Goal: Book appointment/travel/reservation

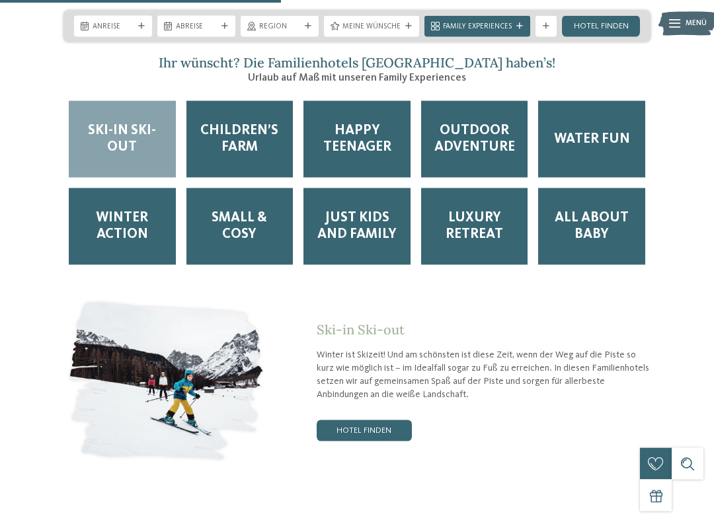
scroll to position [1838, 0]
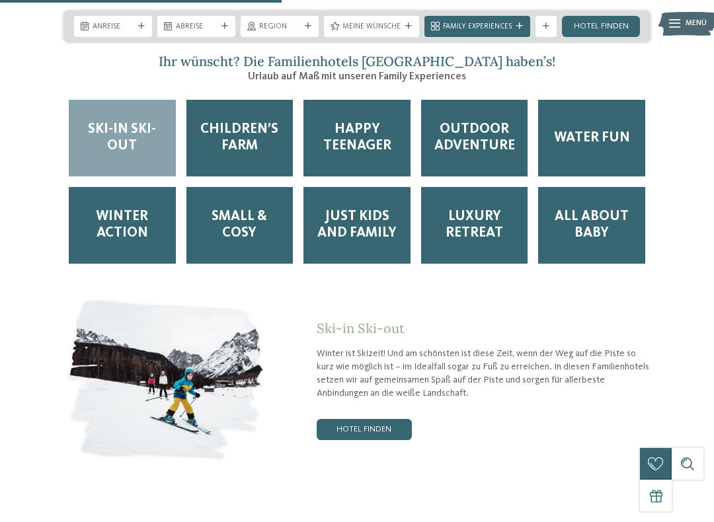
click at [379, 209] on span "Just Kids and Family" at bounding box center [357, 225] width 86 height 33
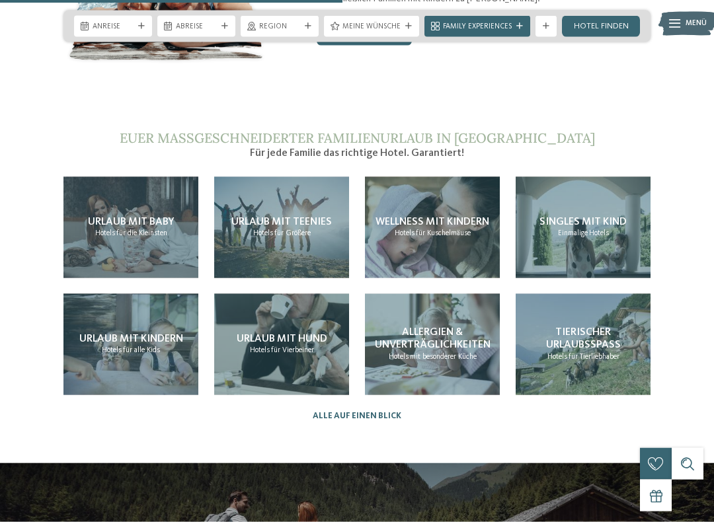
scroll to position [2234, 0]
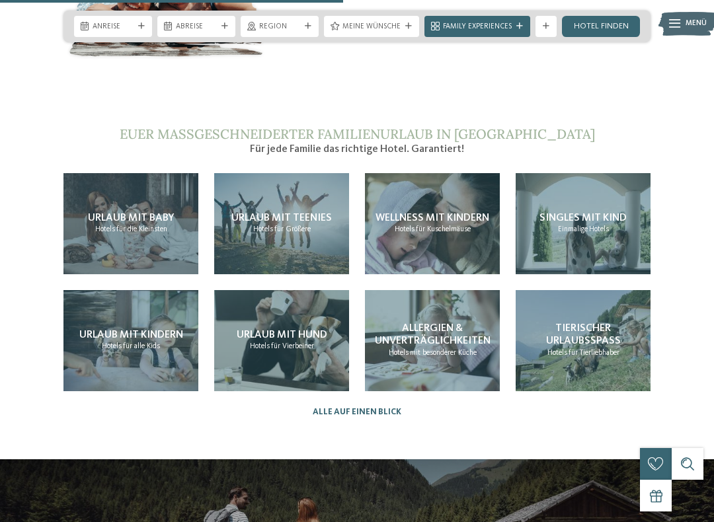
click at [171, 330] on span "Urlaub mit Kindern" at bounding box center [131, 335] width 104 height 11
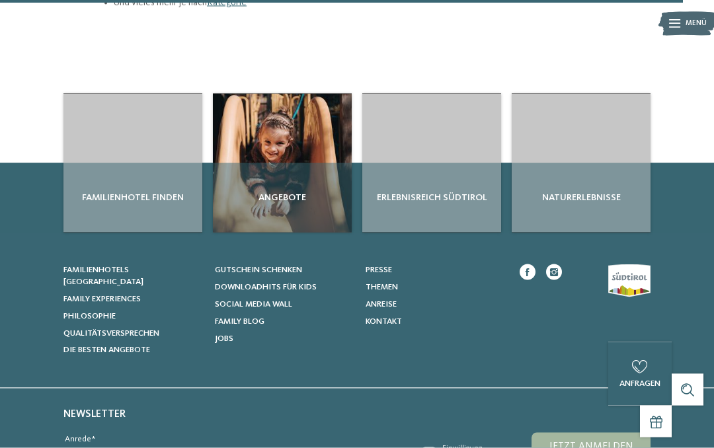
scroll to position [1770, 0]
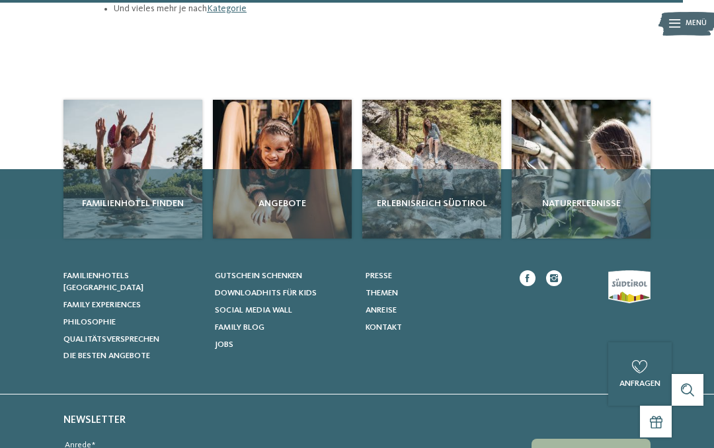
click at [168, 169] on div "Familienhotel finden" at bounding box center [132, 203] width 139 height 69
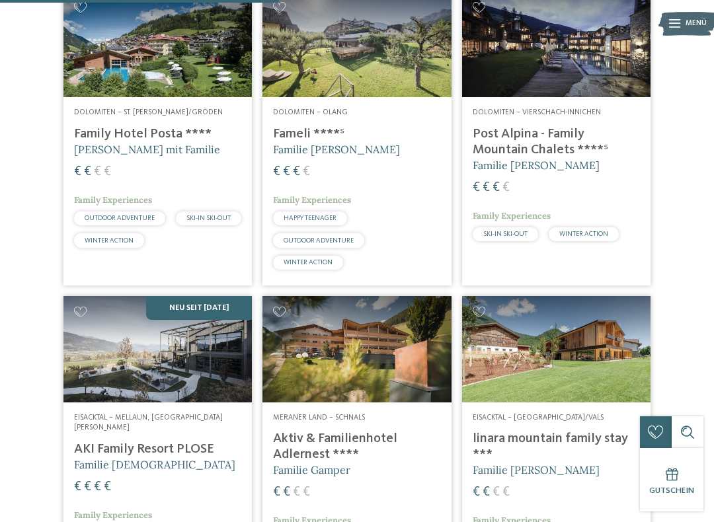
scroll to position [1309, 0]
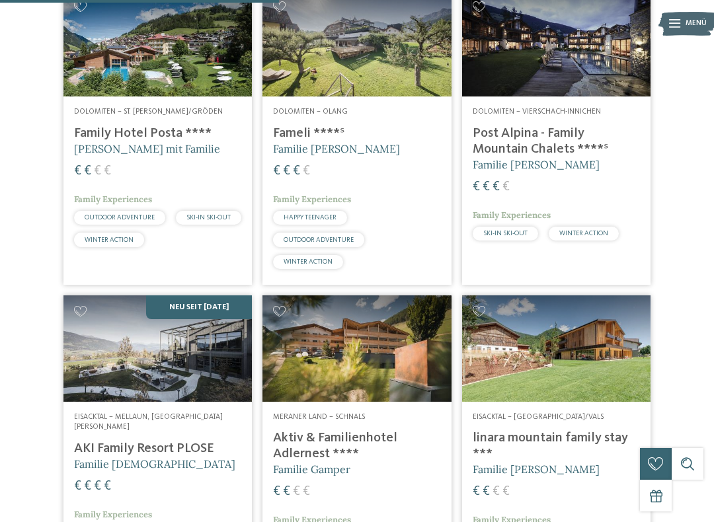
click at [631, 210] on div "Dolomiten – Vierschach-Innichen Post Alpina - Family Mountain Chalets ****ˢ Fam…" at bounding box center [556, 177] width 188 height 160
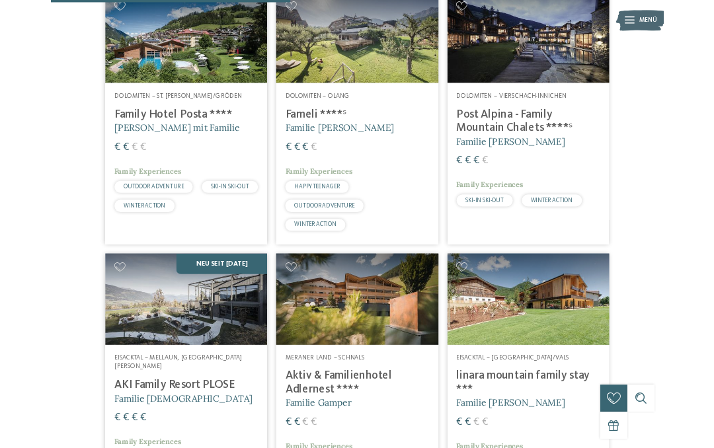
scroll to position [1308, 0]
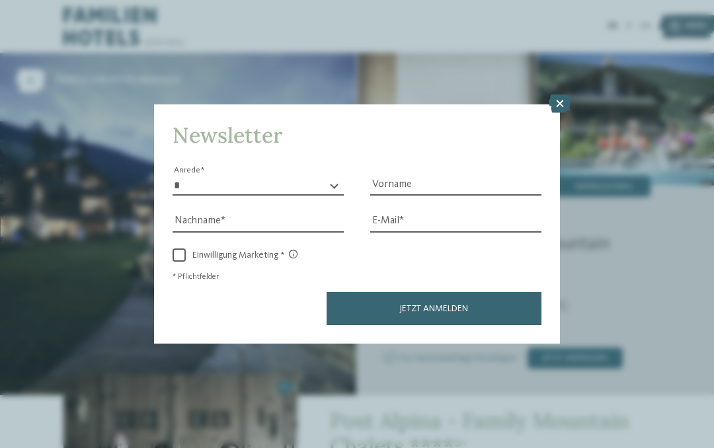
click at [565, 95] on icon at bounding box center [560, 104] width 22 height 19
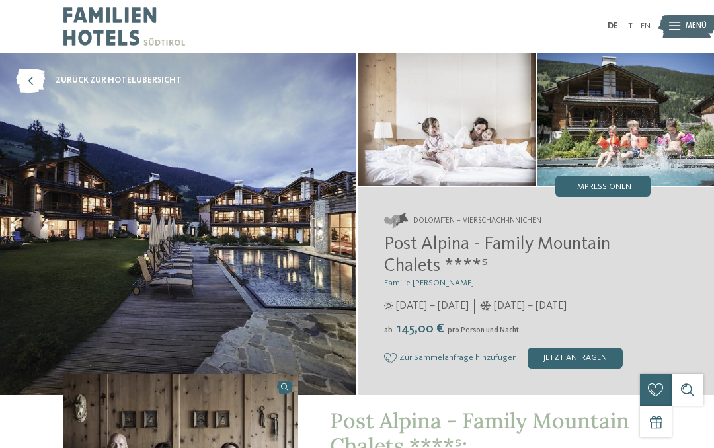
click at [557, 54] on img at bounding box center [626, 119] width 178 height 133
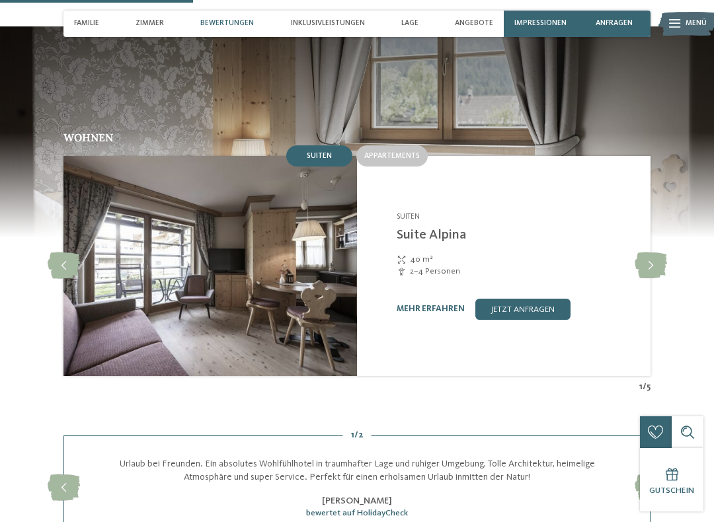
scroll to position [1031, 0]
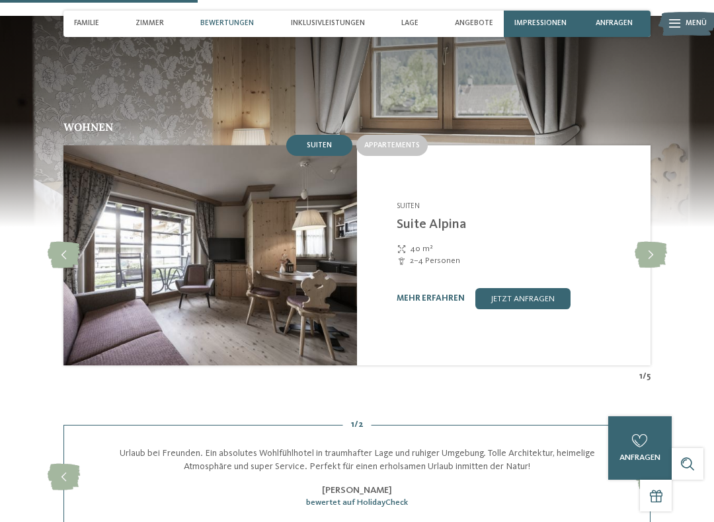
click at [437, 294] on link "mehr erfahren" at bounding box center [431, 298] width 68 height 9
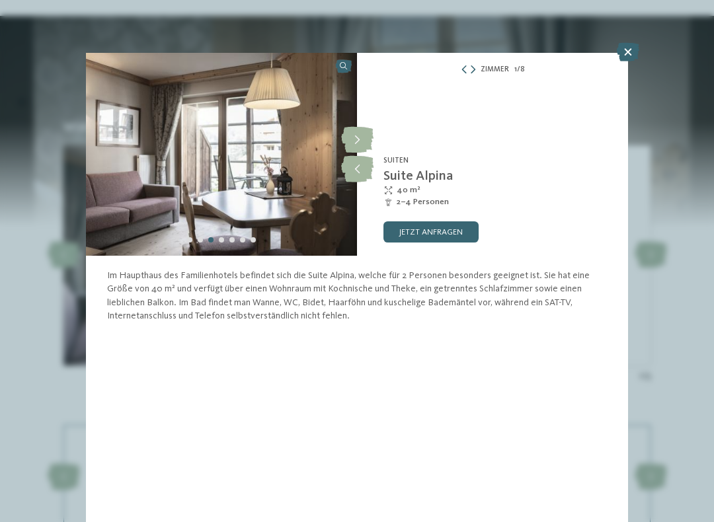
click at [627, 56] on icon at bounding box center [628, 52] width 22 height 19
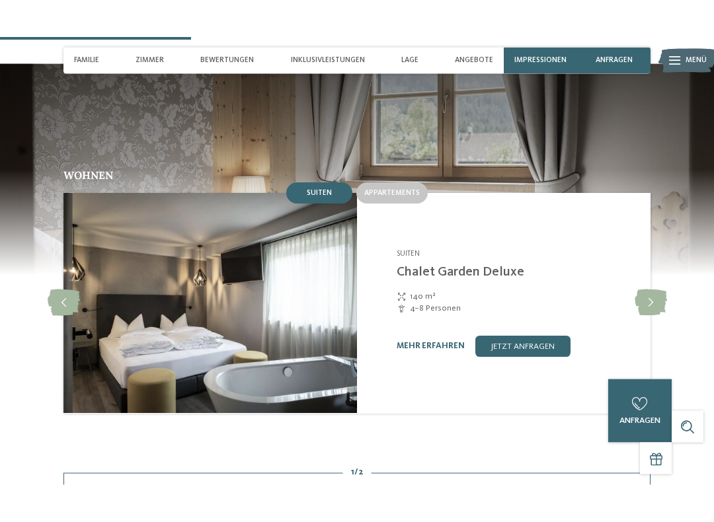
scroll to position [1019, 0]
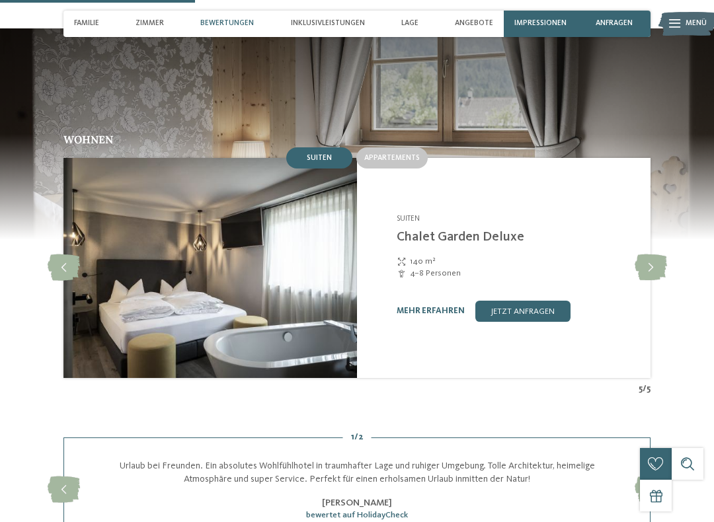
click at [457, 307] on link "mehr erfahren" at bounding box center [431, 311] width 68 height 9
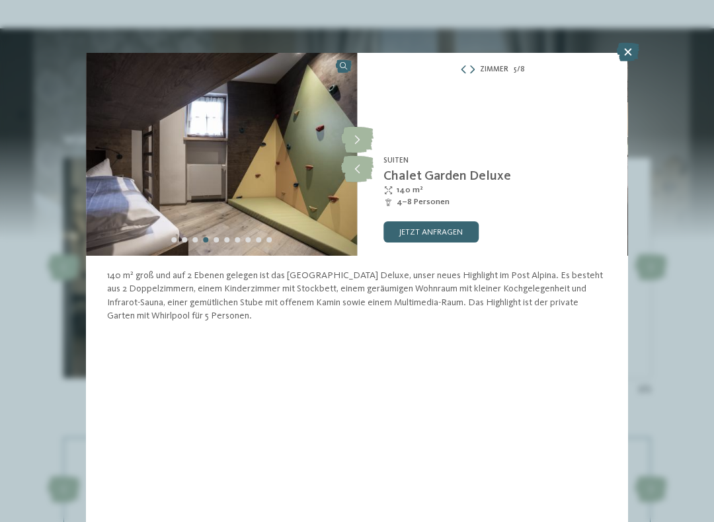
click at [631, 59] on icon at bounding box center [628, 52] width 22 height 19
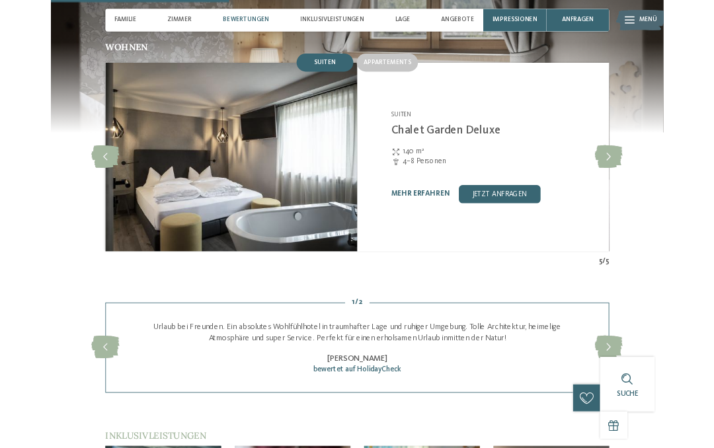
scroll to position [1104, 0]
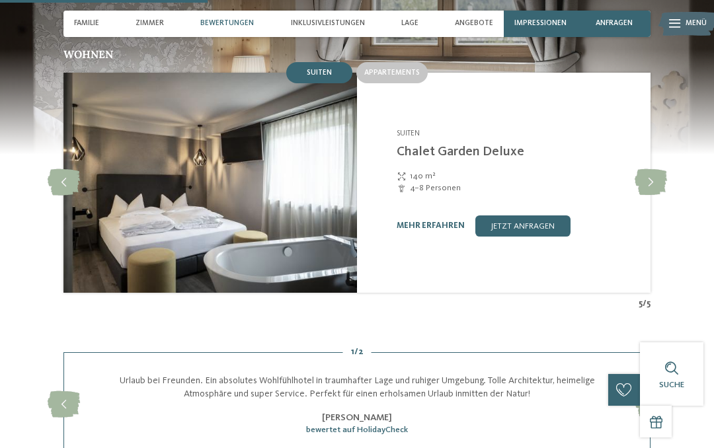
click at [654, 169] on icon at bounding box center [651, 182] width 32 height 26
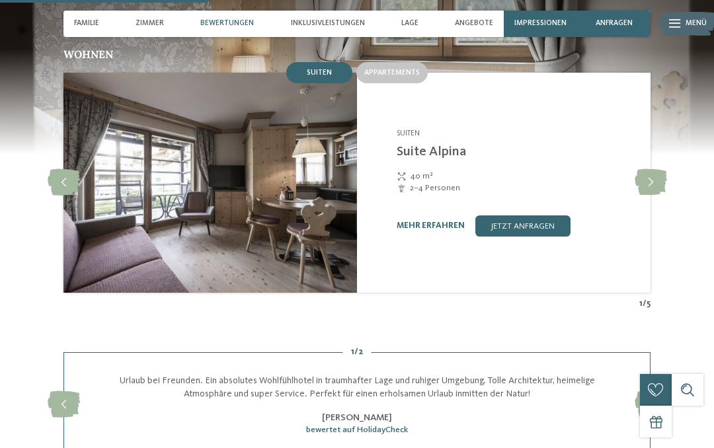
click at [653, 169] on icon at bounding box center [651, 182] width 32 height 26
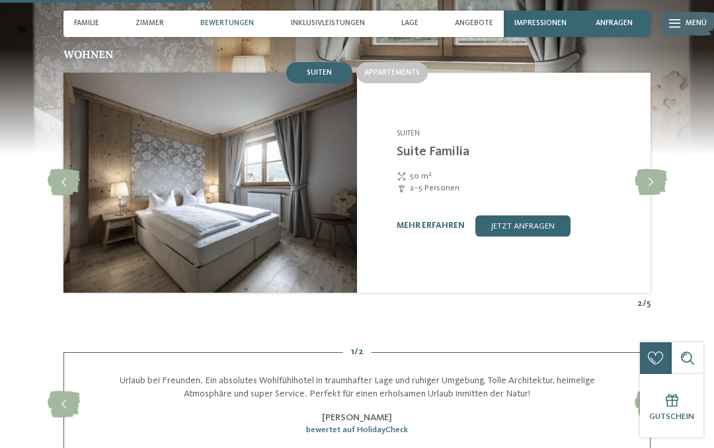
click at [652, 169] on icon at bounding box center [651, 182] width 32 height 26
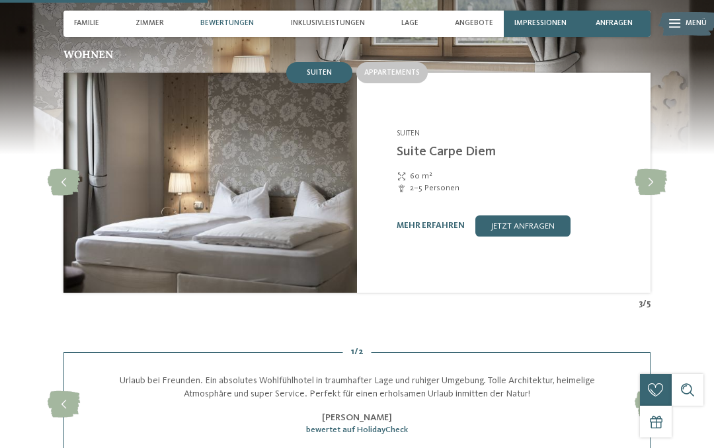
click at [654, 169] on icon at bounding box center [651, 182] width 32 height 26
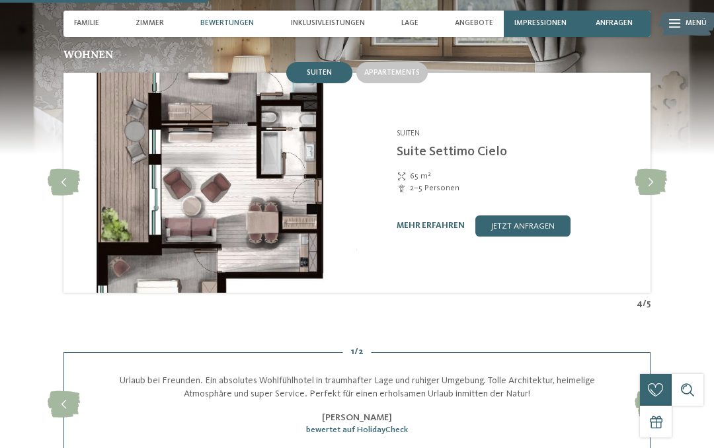
click at [650, 169] on icon at bounding box center [651, 182] width 32 height 26
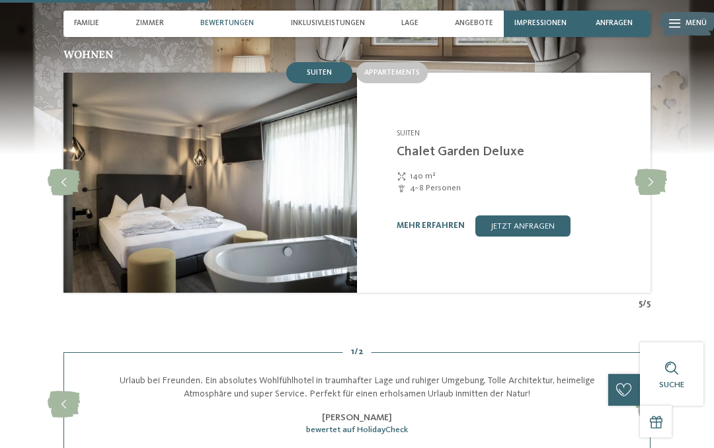
click at [651, 169] on icon at bounding box center [651, 182] width 32 height 26
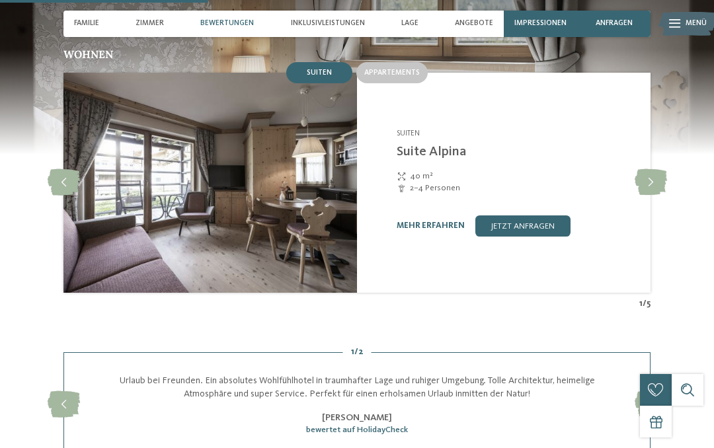
click at [654, 169] on icon at bounding box center [651, 182] width 32 height 26
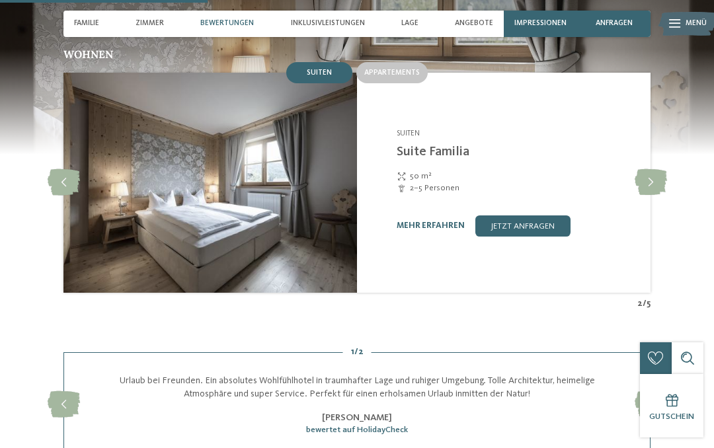
click at [352, 24] on span "Inklusivleistungen" at bounding box center [328, 23] width 74 height 9
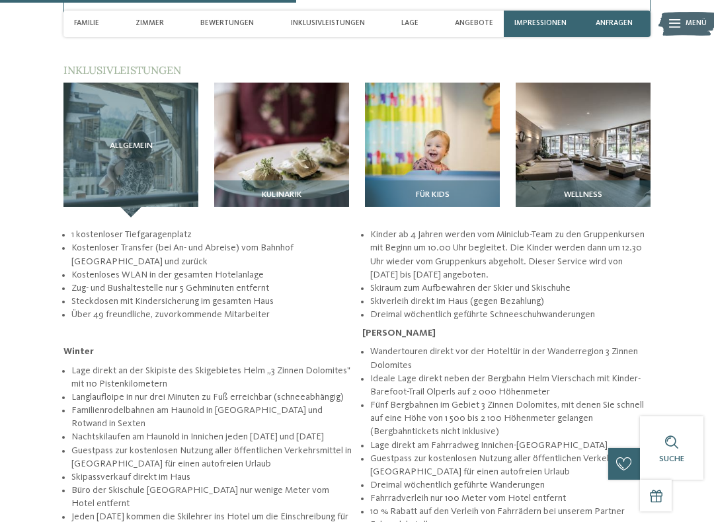
scroll to position [1536, 0]
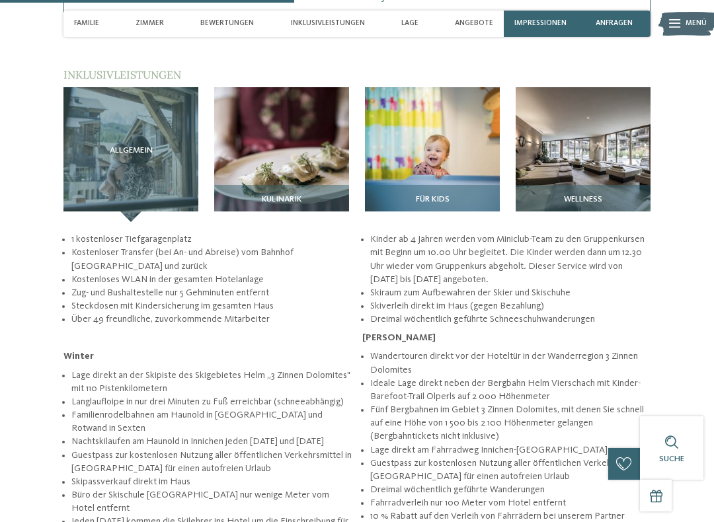
click at [329, 118] on img at bounding box center [281, 154] width 135 height 135
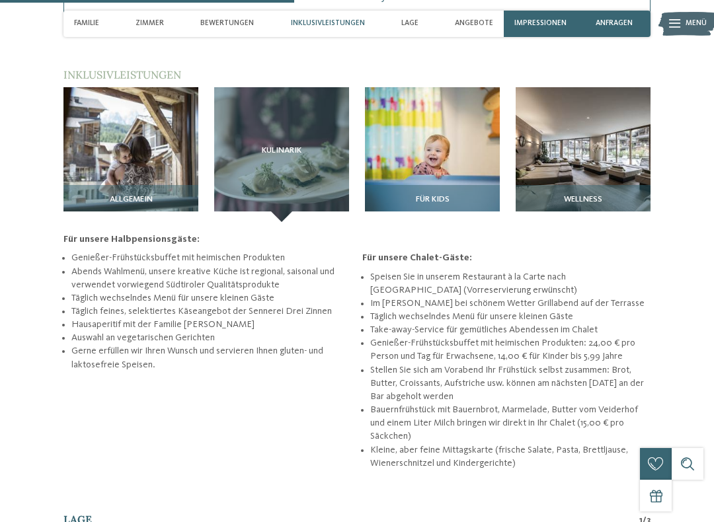
click at [438, 110] on img at bounding box center [432, 154] width 135 height 135
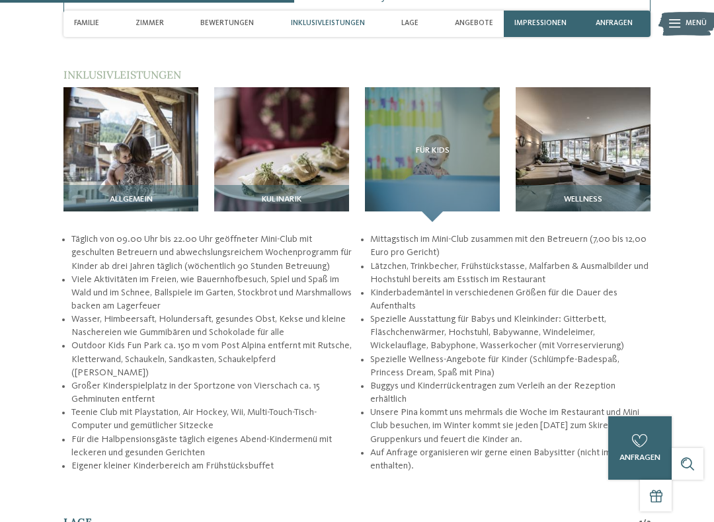
click at [596, 112] on img at bounding box center [583, 154] width 135 height 135
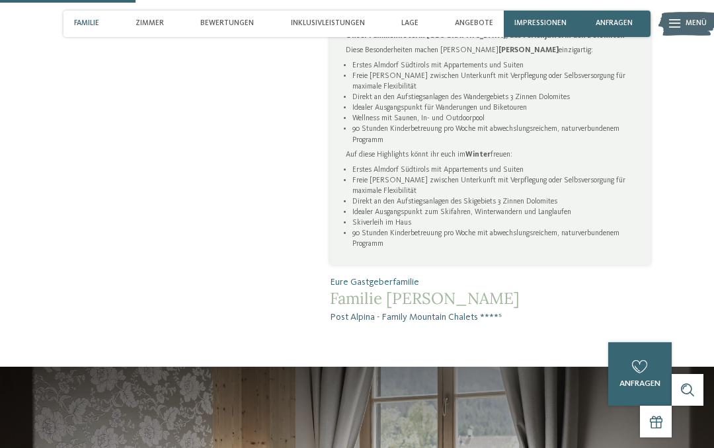
click at [241, 22] on span "Bewertungen" at bounding box center [227, 23] width 54 height 9
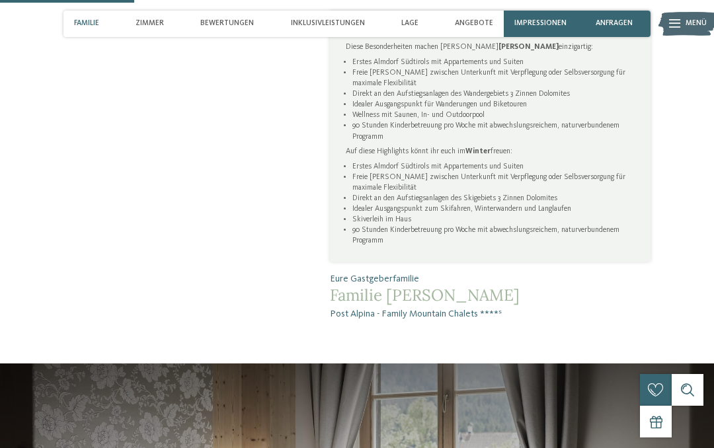
scroll to position [677, 0]
